Goal: Information Seeking & Learning: Learn about a topic

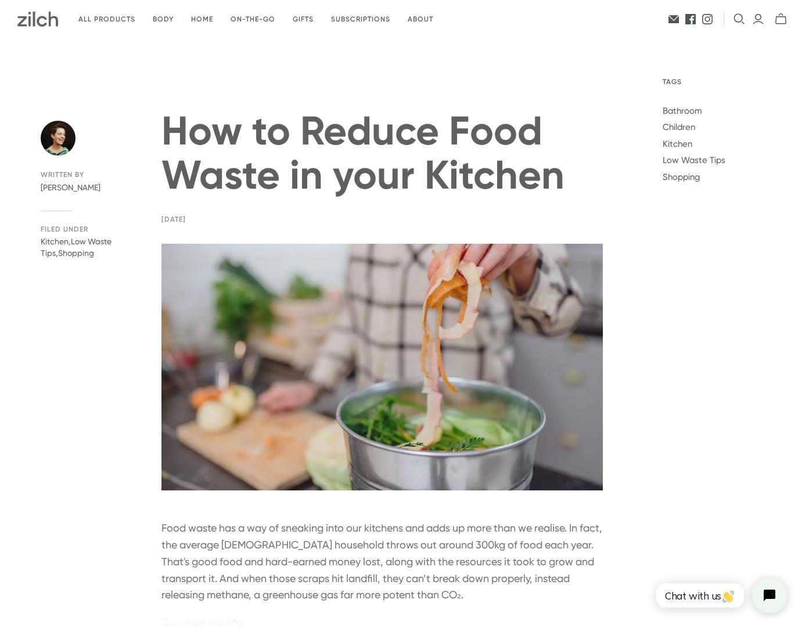
scroll to position [16, 0]
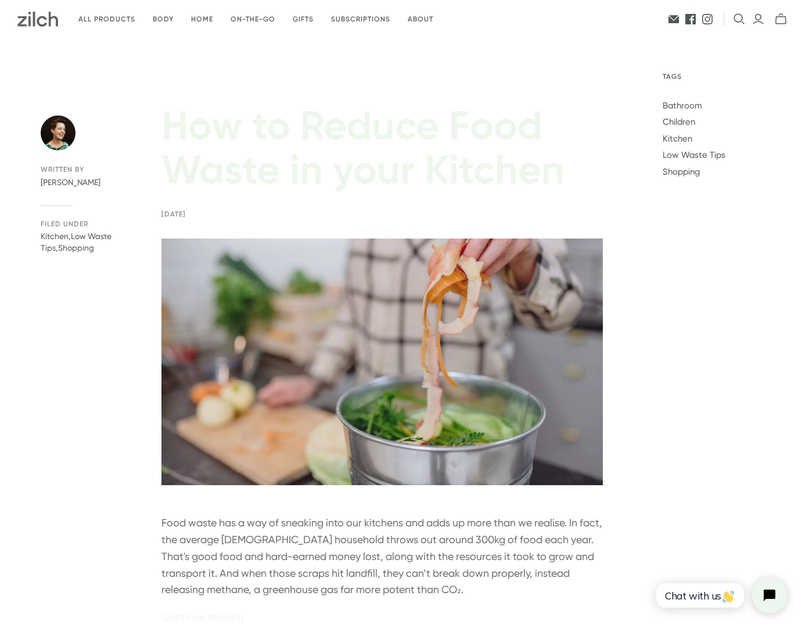
click at [373, 131] on link "How to Reduce Food Waste in your Kitchen" at bounding box center [362, 148] width 403 height 92
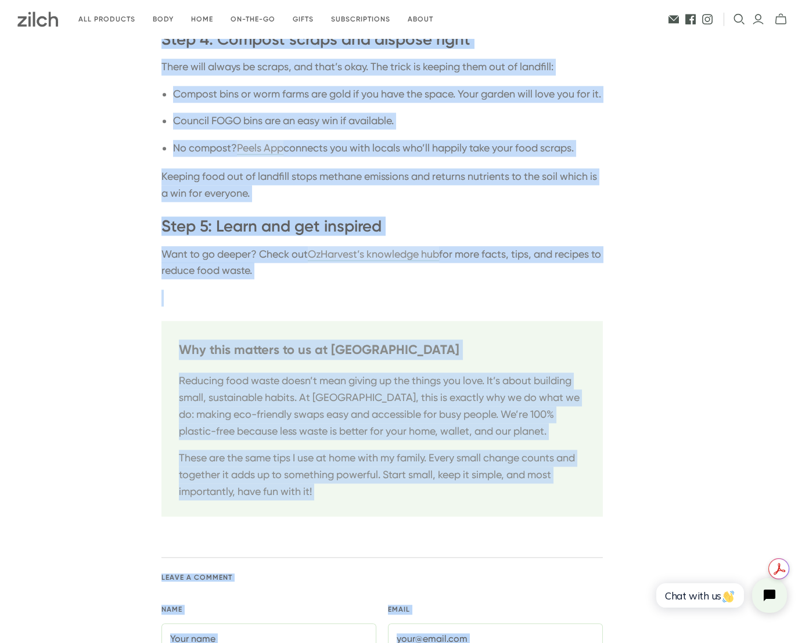
scroll to position [2399, 0]
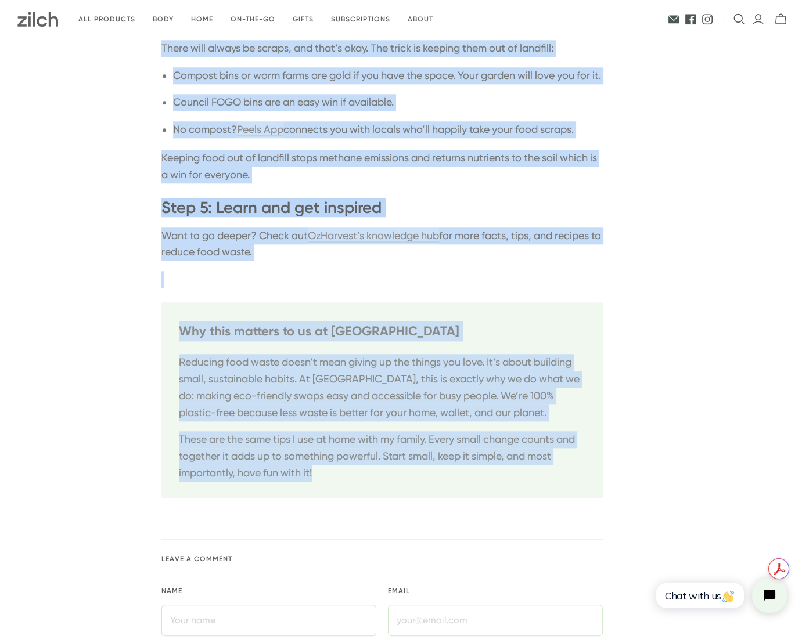
drag, startPoint x: 162, startPoint y: 230, endPoint x: 328, endPoint y: 493, distance: 311.0
copy div "Food waste has a way of sneaking into our kitchens and adds up more than we rea…"
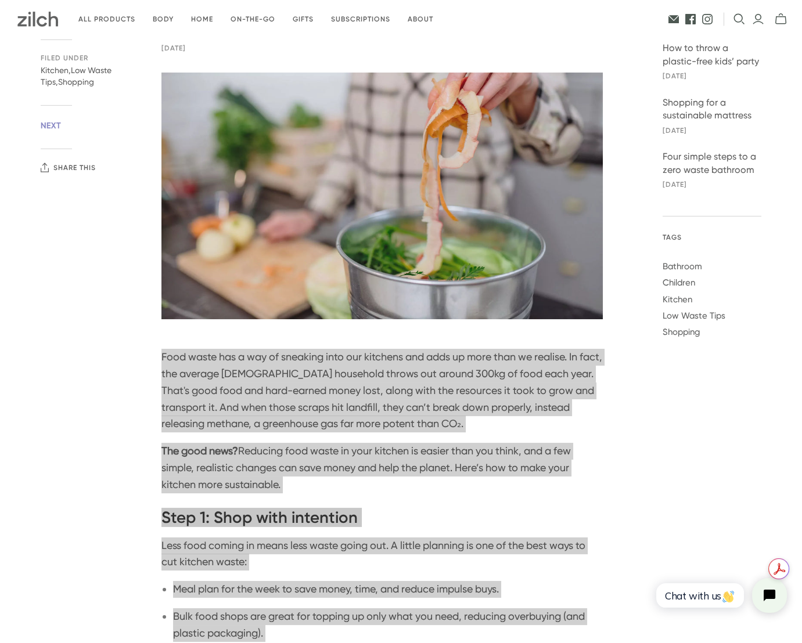
scroll to position [0, 0]
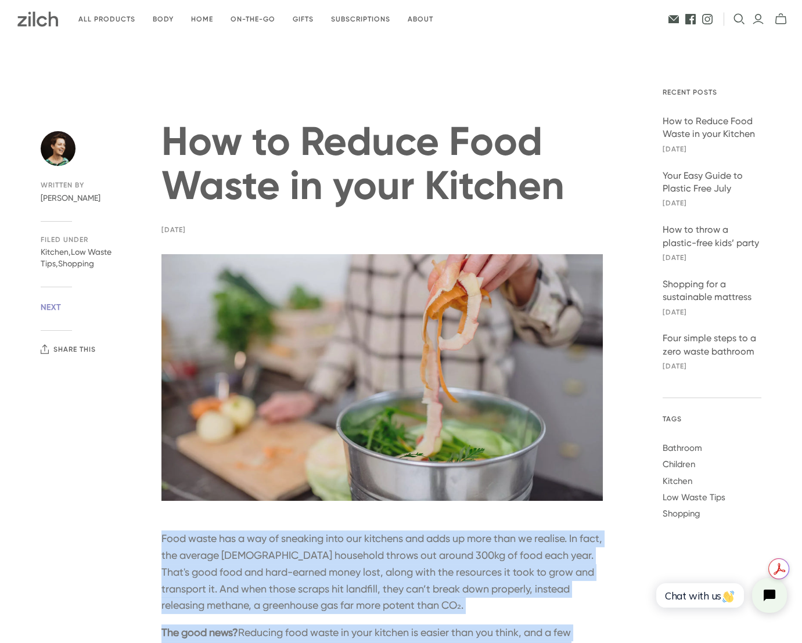
drag, startPoint x: 570, startPoint y: 192, endPoint x: 156, endPoint y: 142, distance: 416.9
copy h1 "How to Reduce Food Waste in your Kitchen"
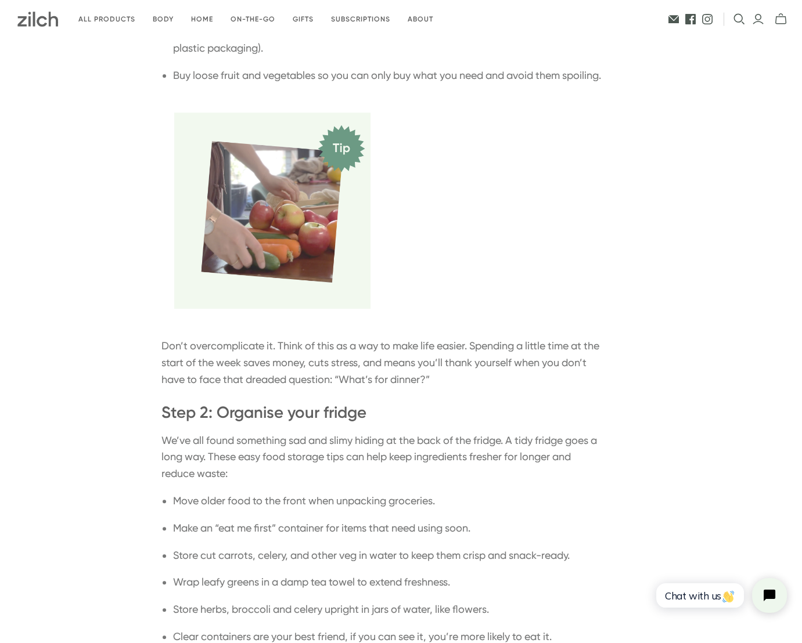
scroll to position [728, 0]
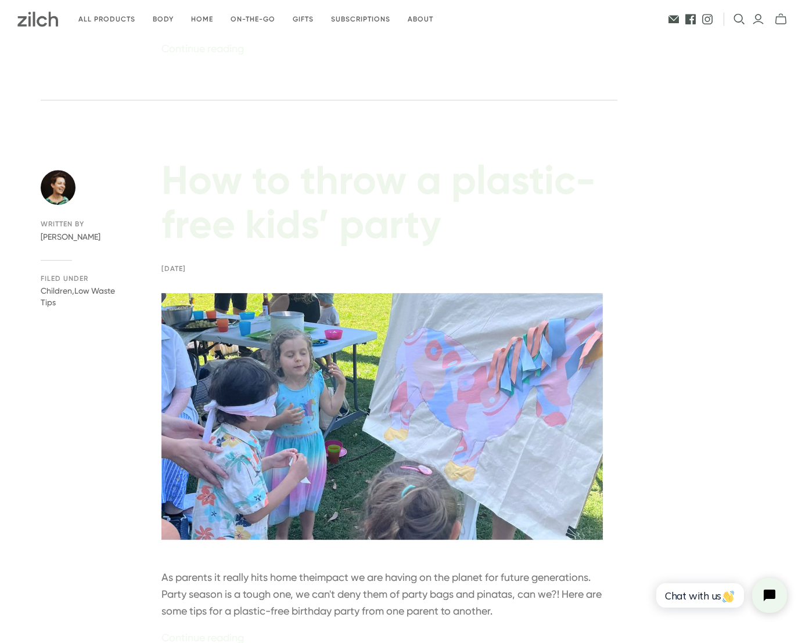
scroll to position [1171, 0]
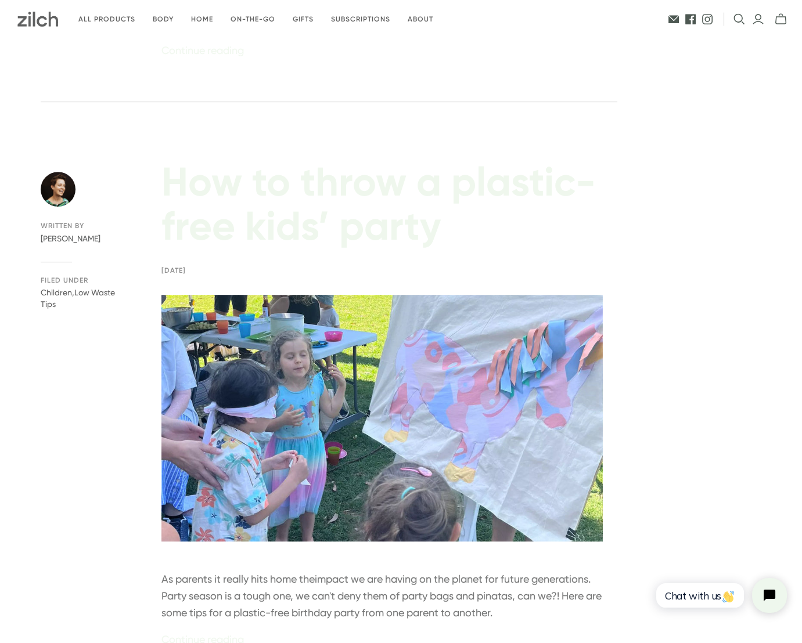
click at [351, 216] on link "How to throw a plastic-free kids’ party" at bounding box center [378, 204] width 434 height 92
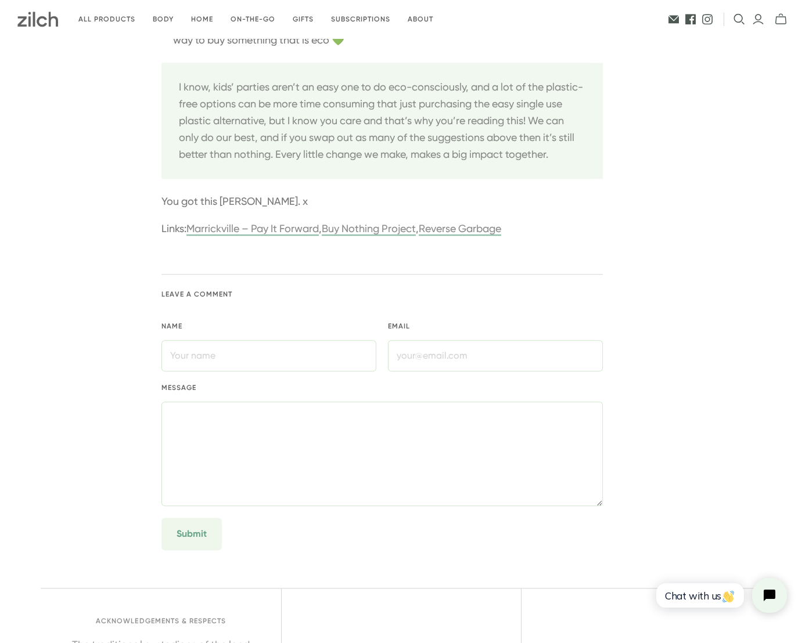
scroll to position [2801, 0]
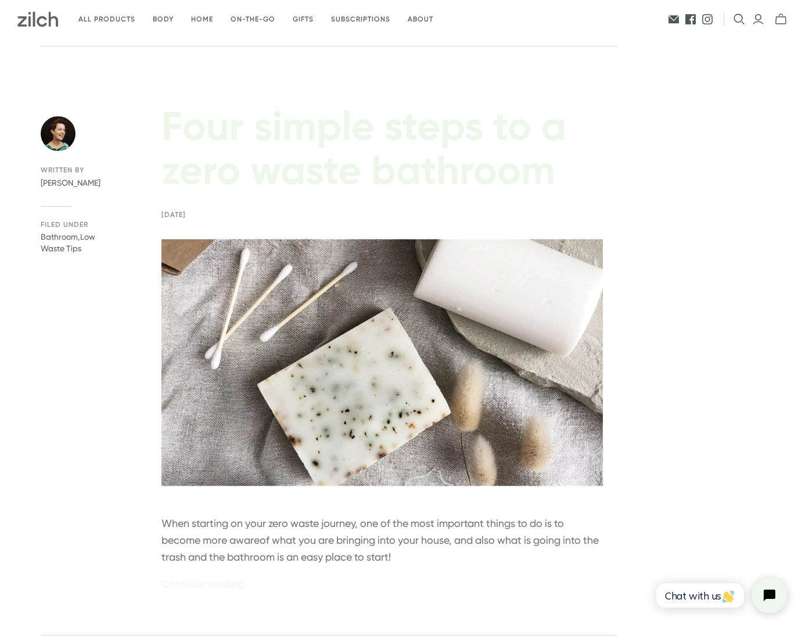
scroll to position [2401, 0]
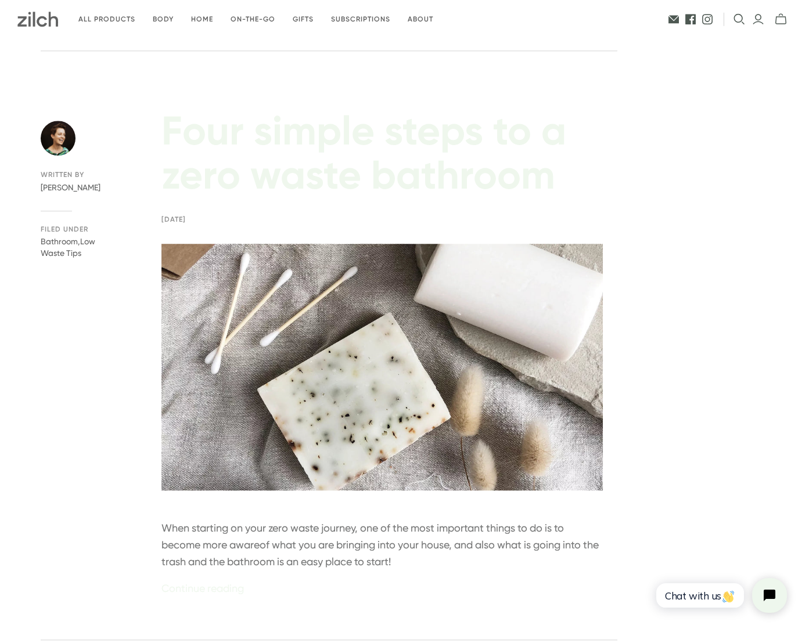
click at [441, 143] on link "Four simple steps to a zero waste bathroom" at bounding box center [363, 153] width 405 height 92
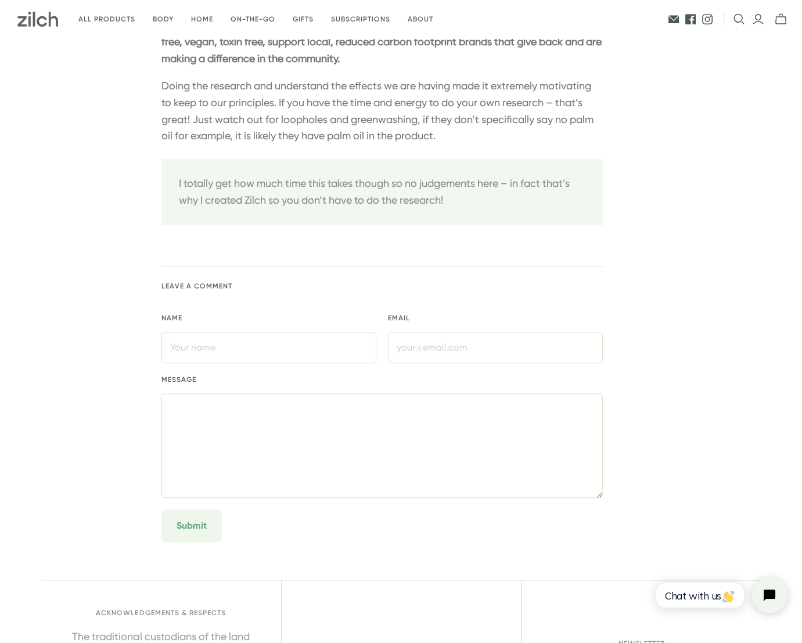
scroll to position [1698, 0]
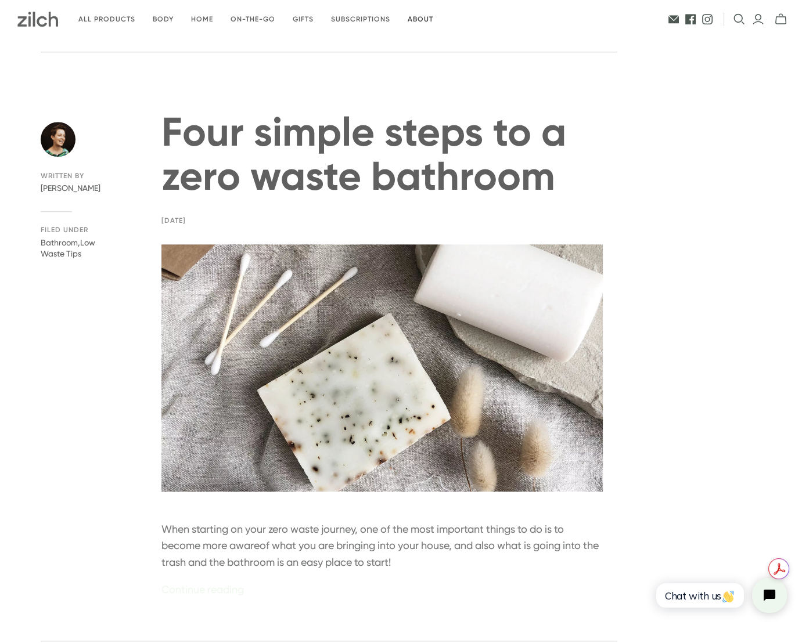
click at [419, 19] on link "About" at bounding box center [420, 19] width 43 height 27
